Goal: Communication & Community: Ask a question

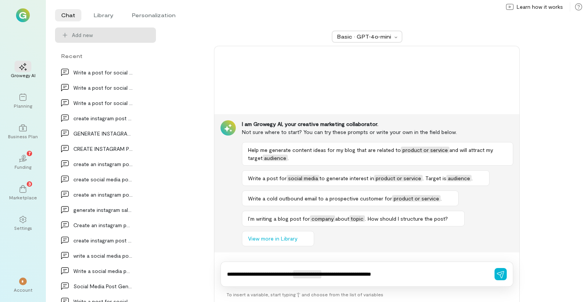
type textarea "**********"
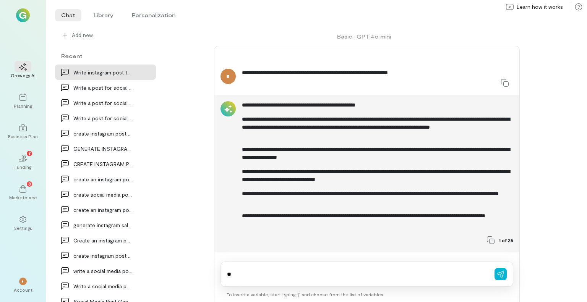
type textarea "*"
click at [105, 15] on li "Library" at bounding box center [104, 15] width 32 height 12
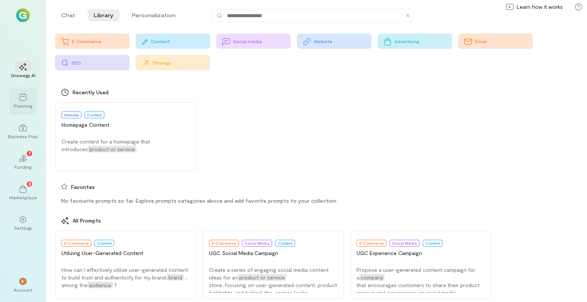
click at [29, 99] on div at bounding box center [23, 96] width 17 height 11
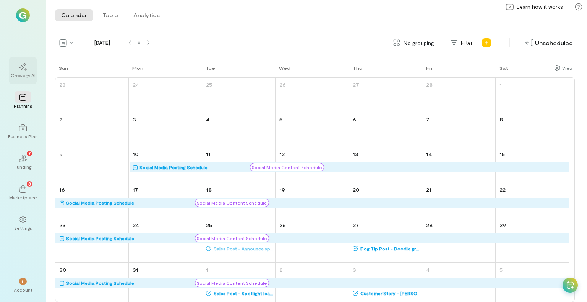
click at [26, 69] on icon at bounding box center [23, 67] width 8 height 8
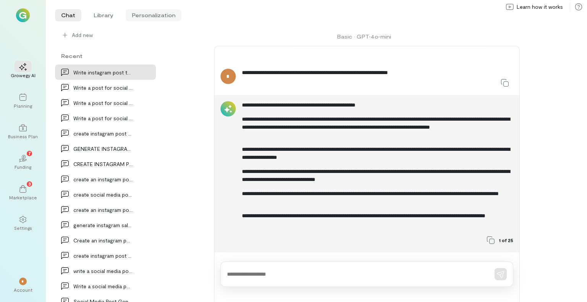
click at [142, 15] on li "Personalization" at bounding box center [154, 15] width 56 height 12
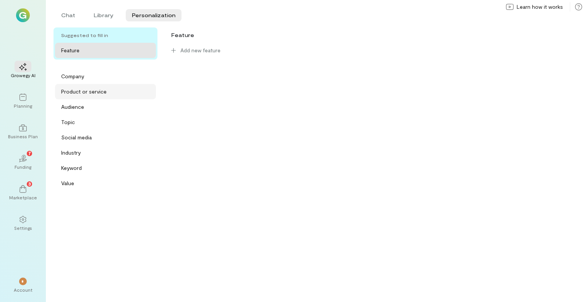
click at [78, 91] on div "Product or service" at bounding box center [83, 92] width 45 height 8
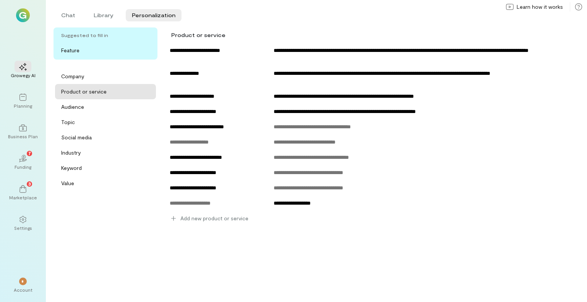
click at [183, 217] on span "Add new product or service" at bounding box center [214, 219] width 68 height 8
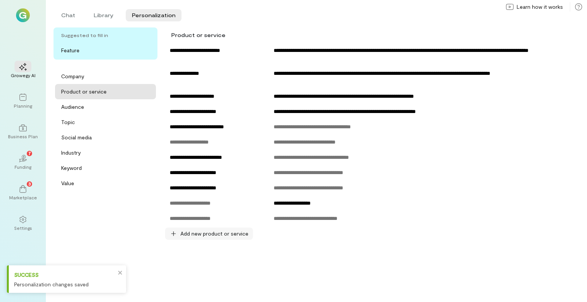
click at [219, 234] on span "Add new product or service" at bounding box center [214, 234] width 68 height 8
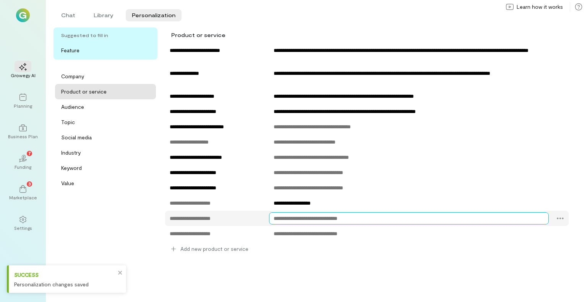
click at [292, 222] on textarea at bounding box center [409, 218] width 280 height 12
type textarea "**********"
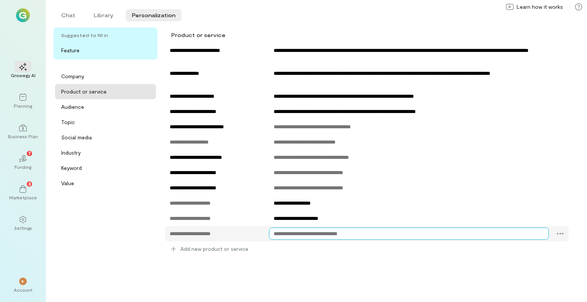
click at [324, 236] on textarea at bounding box center [409, 234] width 280 height 12
type textarea "**********"
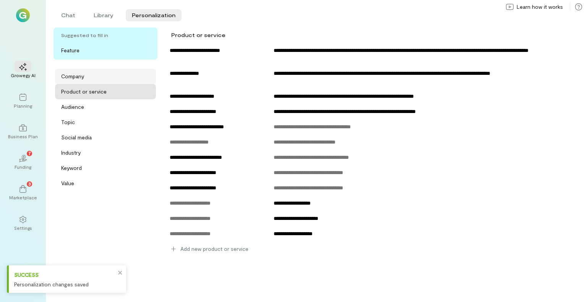
click at [71, 78] on div "Company" at bounding box center [72, 77] width 23 height 8
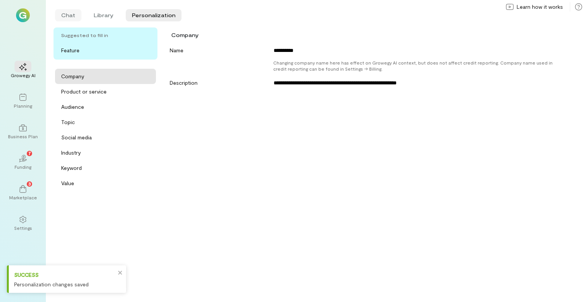
click at [68, 14] on li "Chat" at bounding box center [68, 15] width 26 height 12
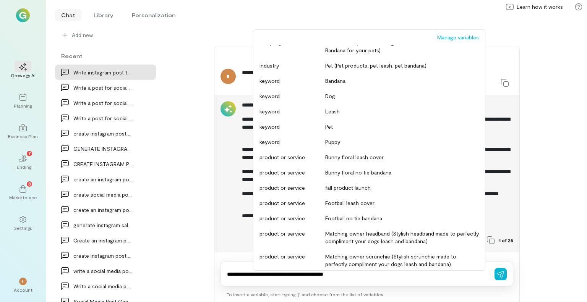
scroll to position [142, 0]
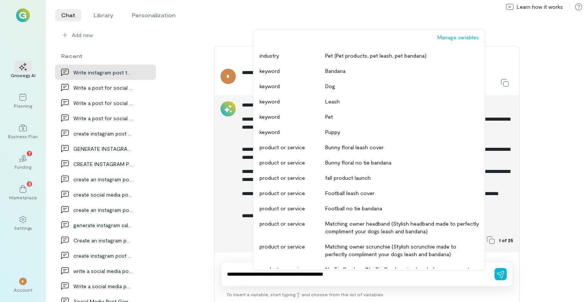
click at [364, 209] on div "Football no tie bandana" at bounding box center [402, 209] width 154 height 8
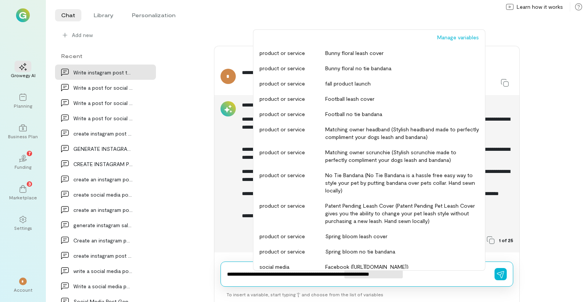
scroll to position [219, 0]
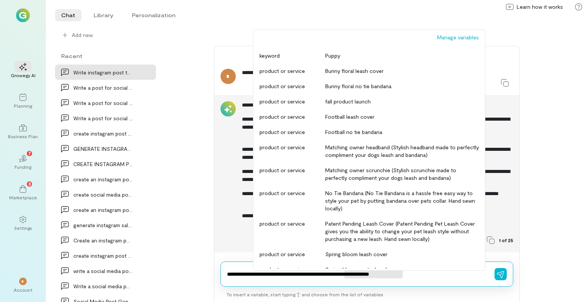
click at [358, 117] on div "Football leash cover" at bounding box center [402, 117] width 154 height 8
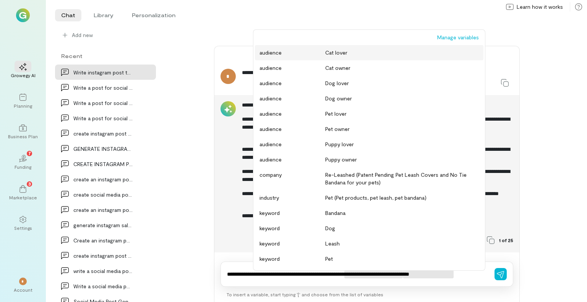
click at [345, 90] on li "audience Dog lover" at bounding box center [369, 83] width 229 height 15
click at [348, 98] on div "Dog owner" at bounding box center [402, 99] width 154 height 8
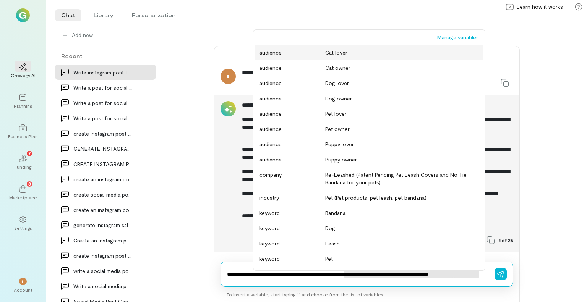
type textarea "**********"
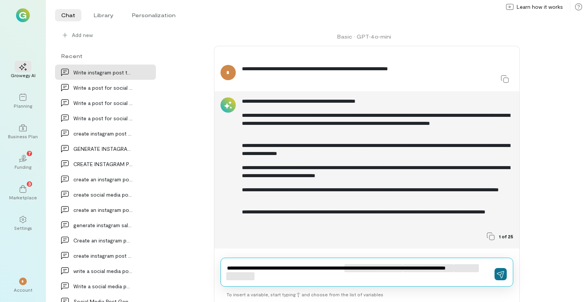
click at [501, 274] on icon "button" at bounding box center [501, 275] width 8 height 8
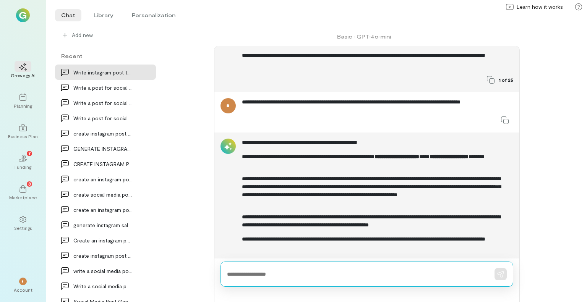
scroll to position [181, 0]
